Goal: Information Seeking & Learning: Learn about a topic

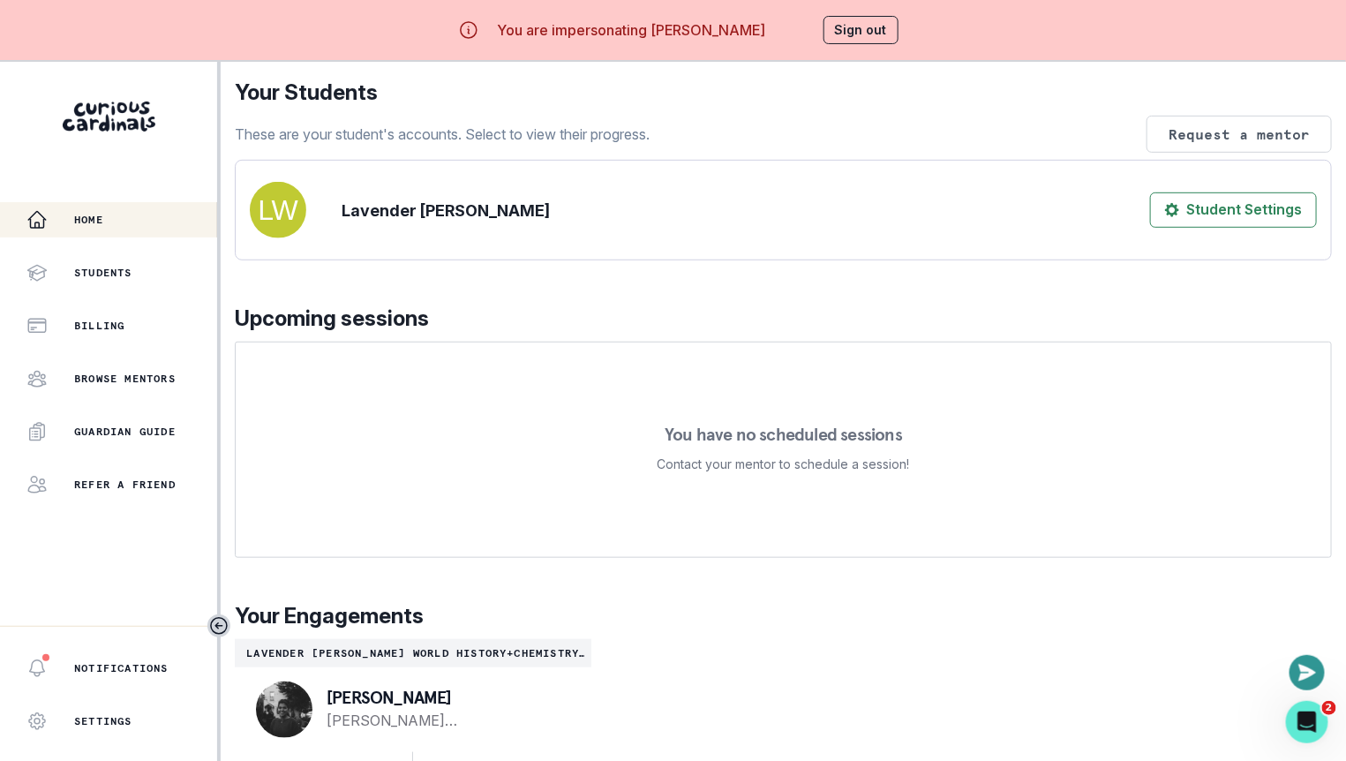
scroll to position [61, 0]
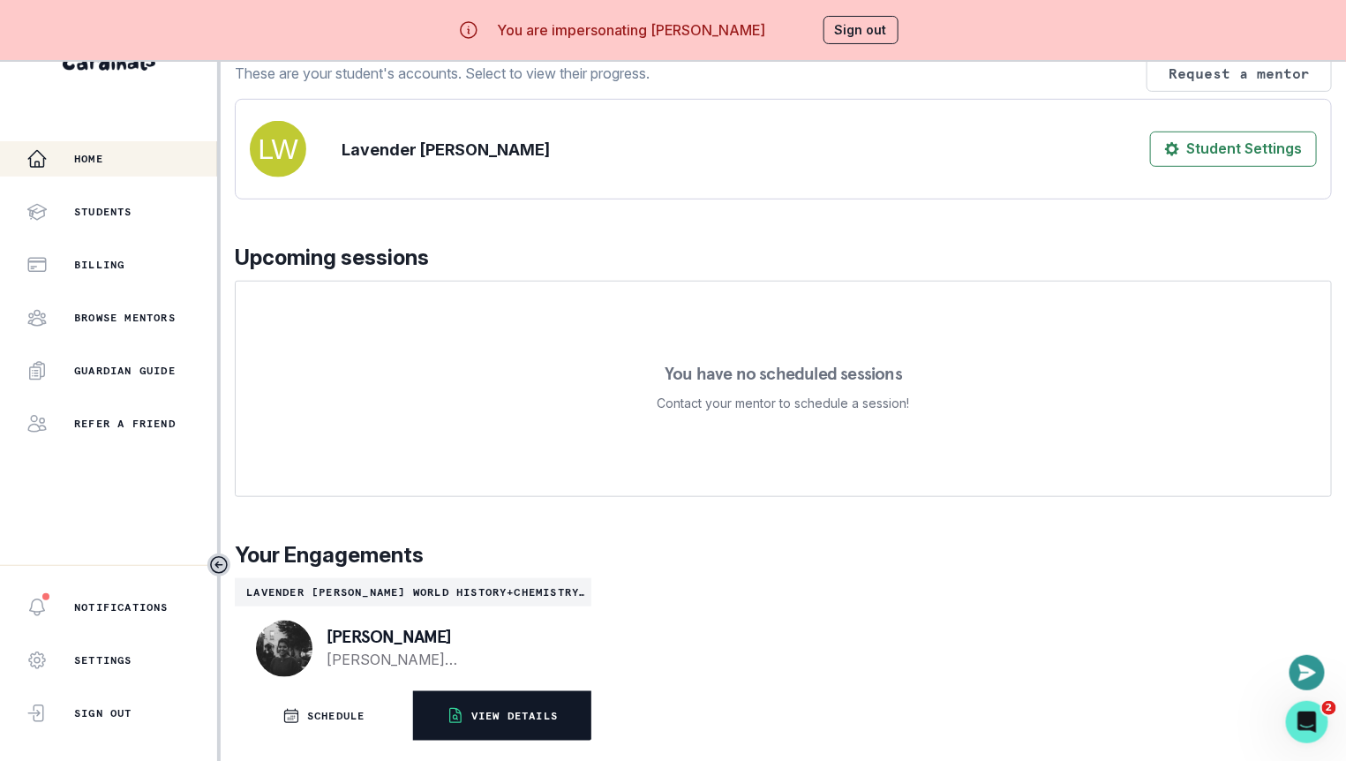
click at [503, 728] on button "VIEW DETAILS" at bounding box center [501, 715] width 177 height 49
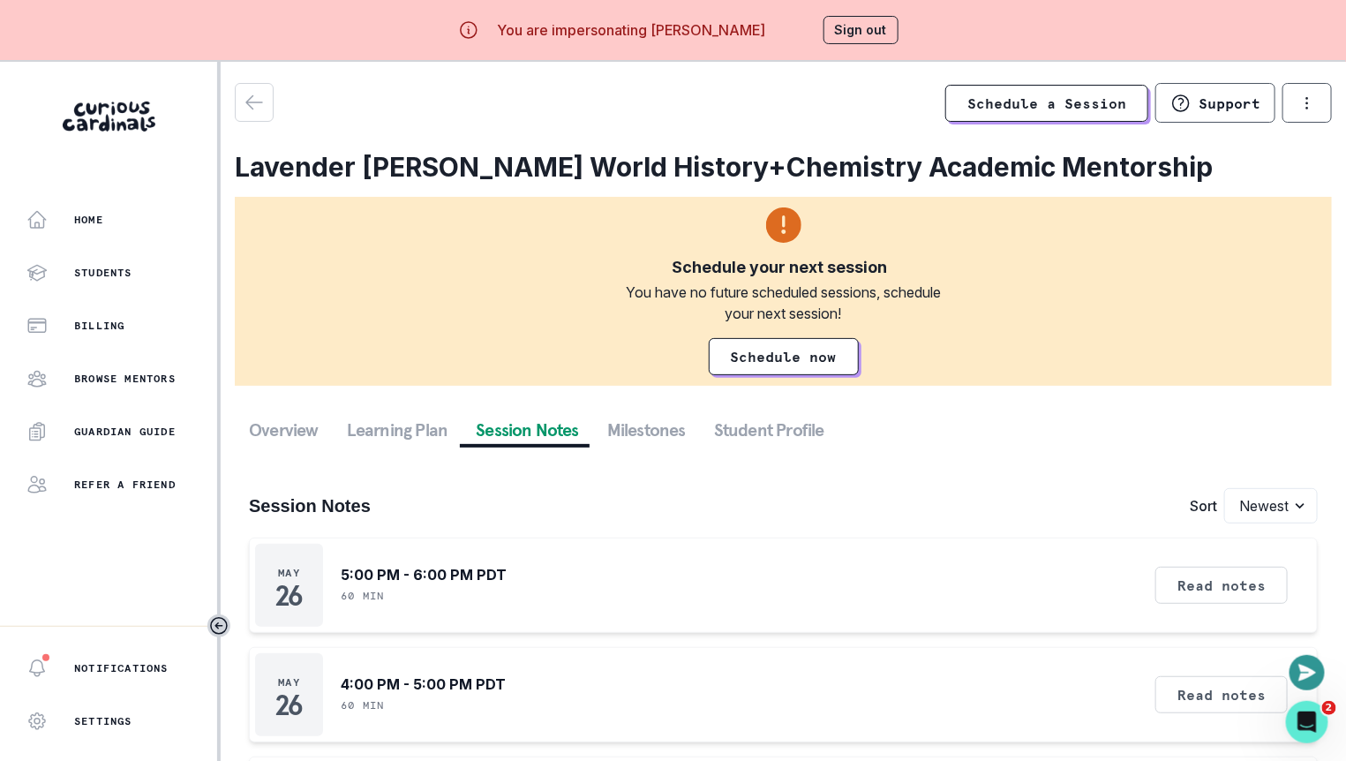
click at [528, 440] on button "Session Notes" at bounding box center [528, 430] width 132 height 32
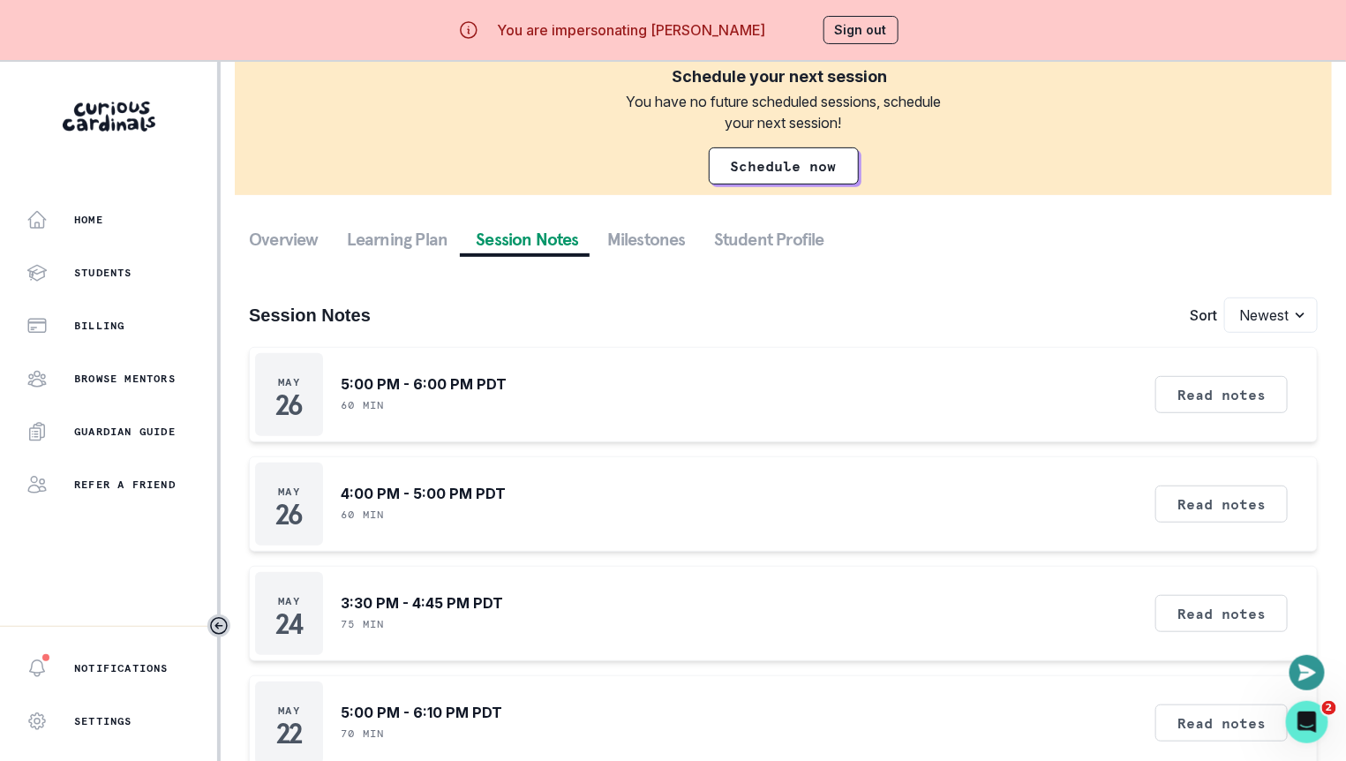
scroll to position [160, 0]
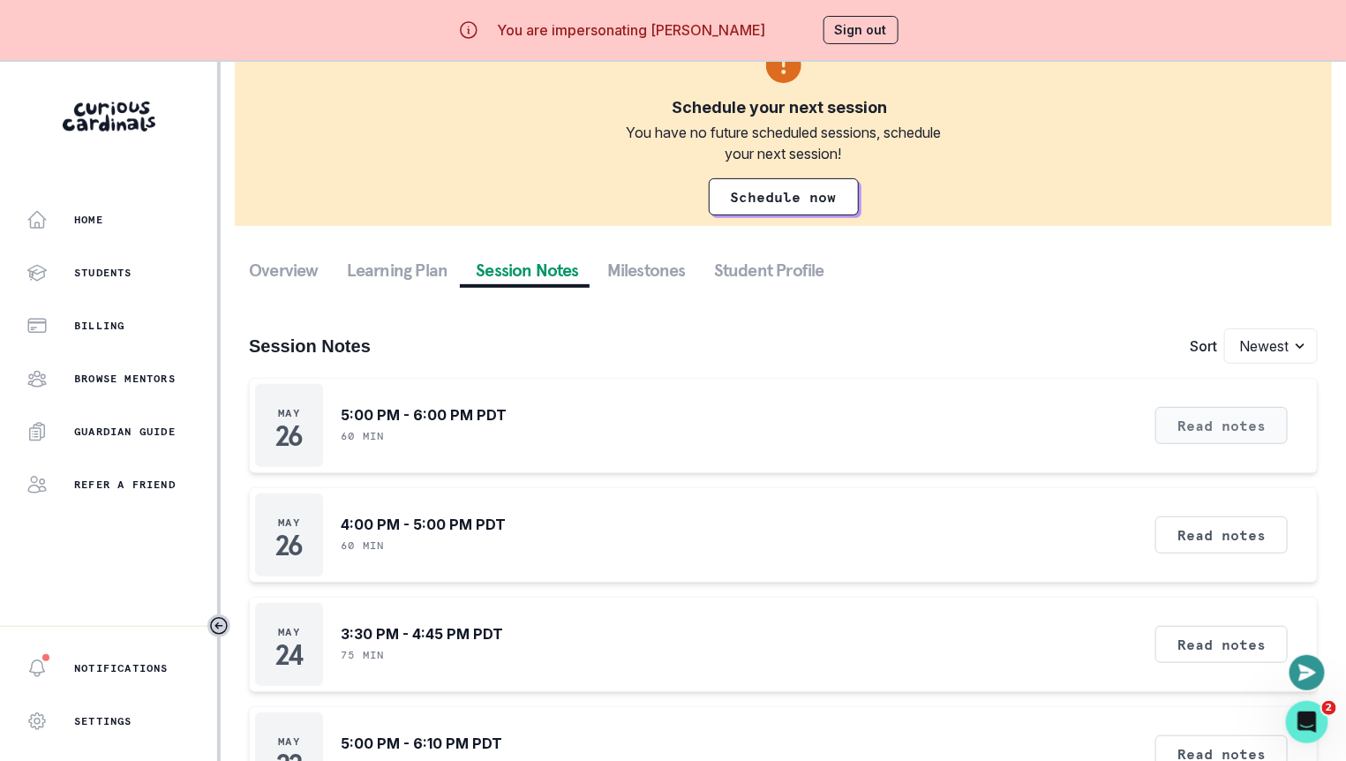
click at [1270, 428] on button "Read notes" at bounding box center [1222, 425] width 132 height 37
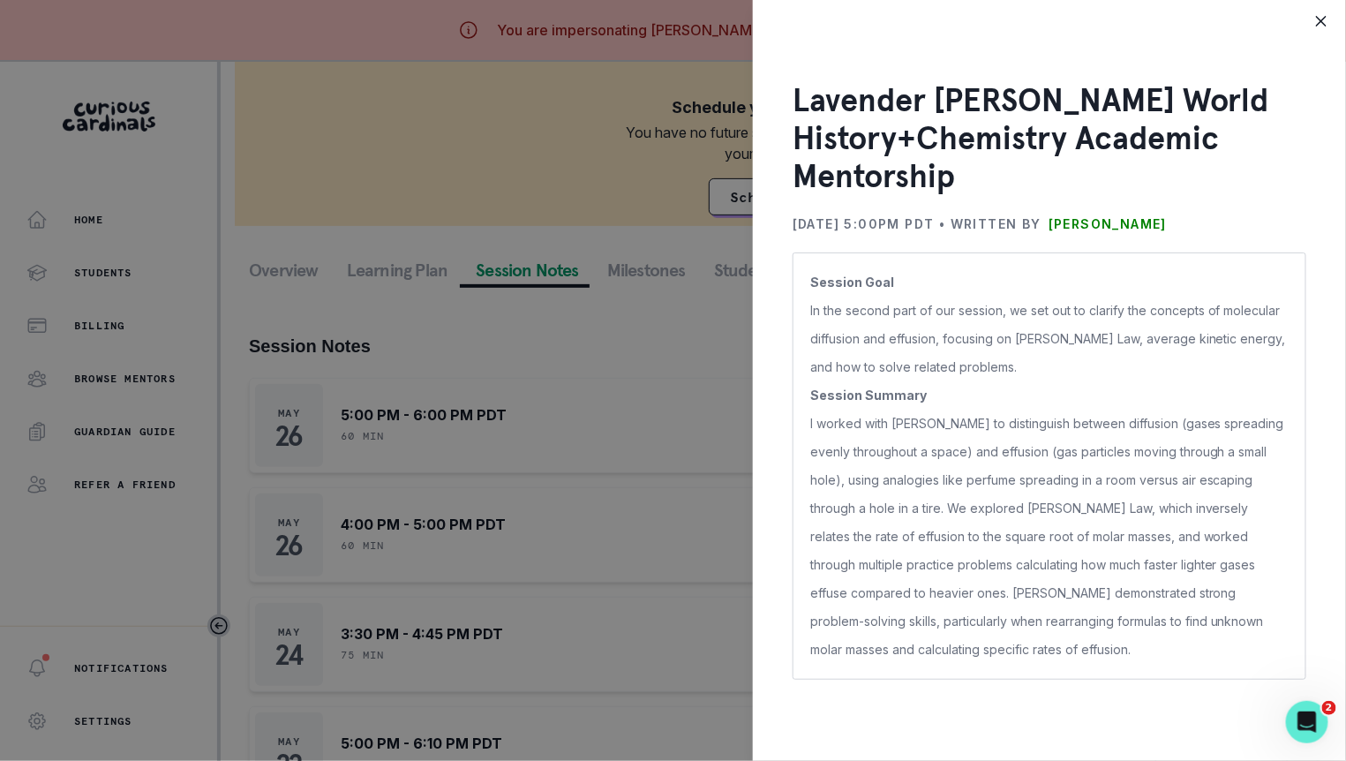
click at [705, 457] on div "Lavender [PERSON_NAME] World History+Chemistry Academic Mentorship [DATE] 5:00P…" at bounding box center [673, 380] width 1346 height 761
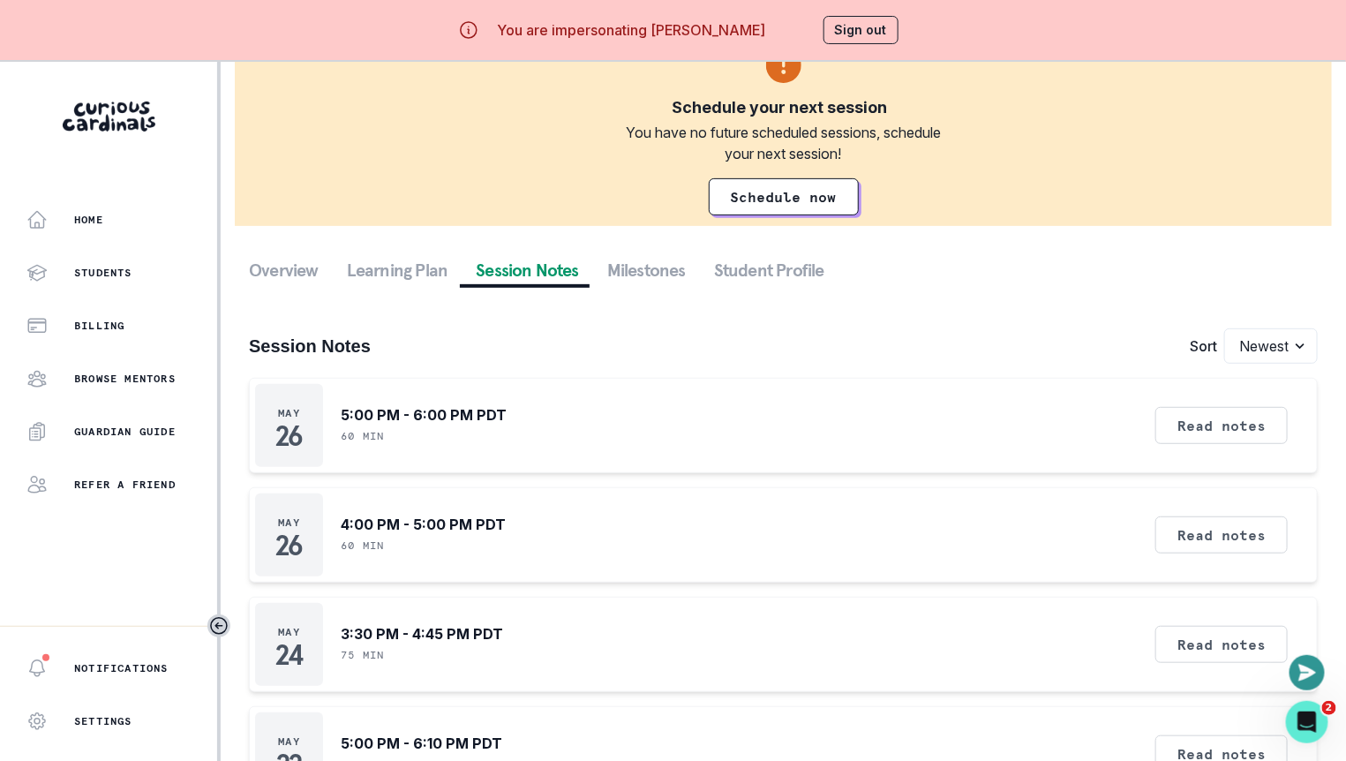
click at [859, 34] on button "Sign out" at bounding box center [861, 30] width 75 height 28
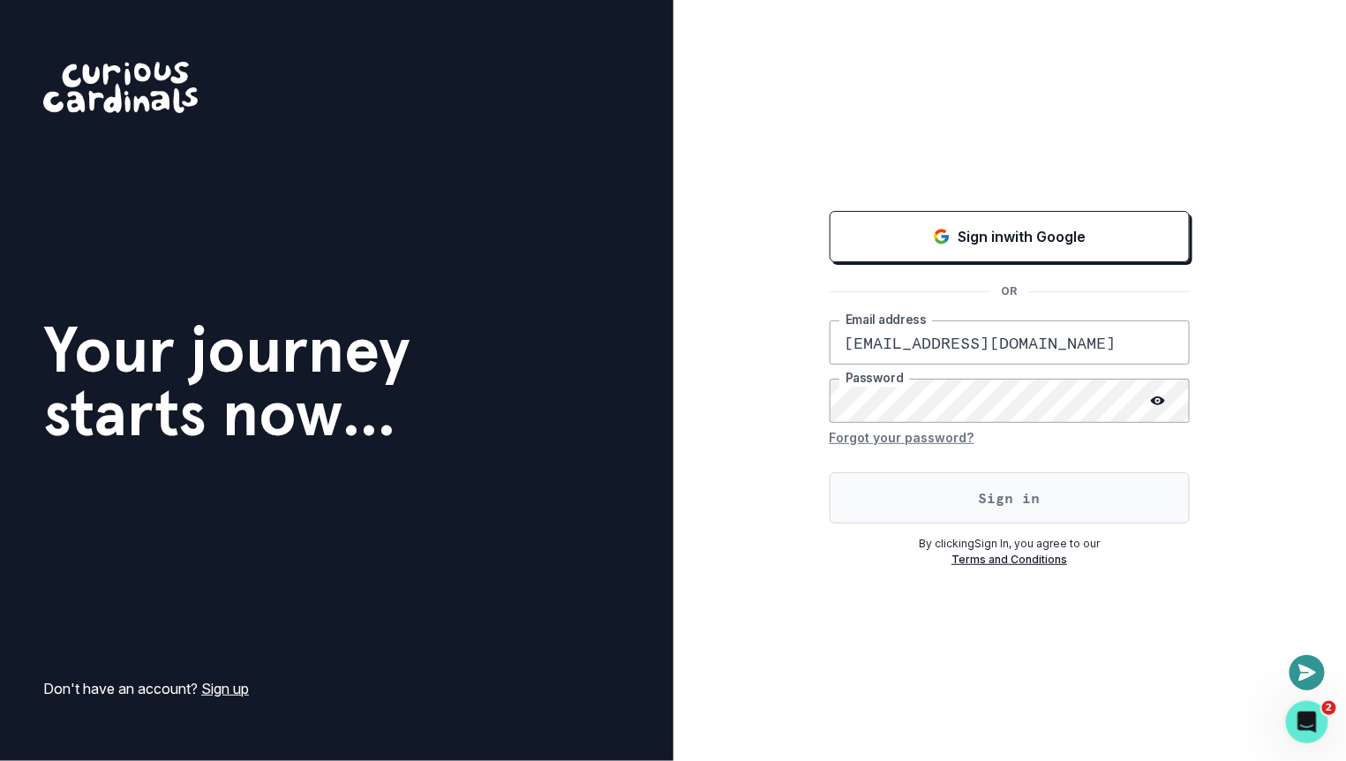
click at [906, 490] on button "Sign in" at bounding box center [1010, 497] width 360 height 51
